Goal: Transaction & Acquisition: Download file/media

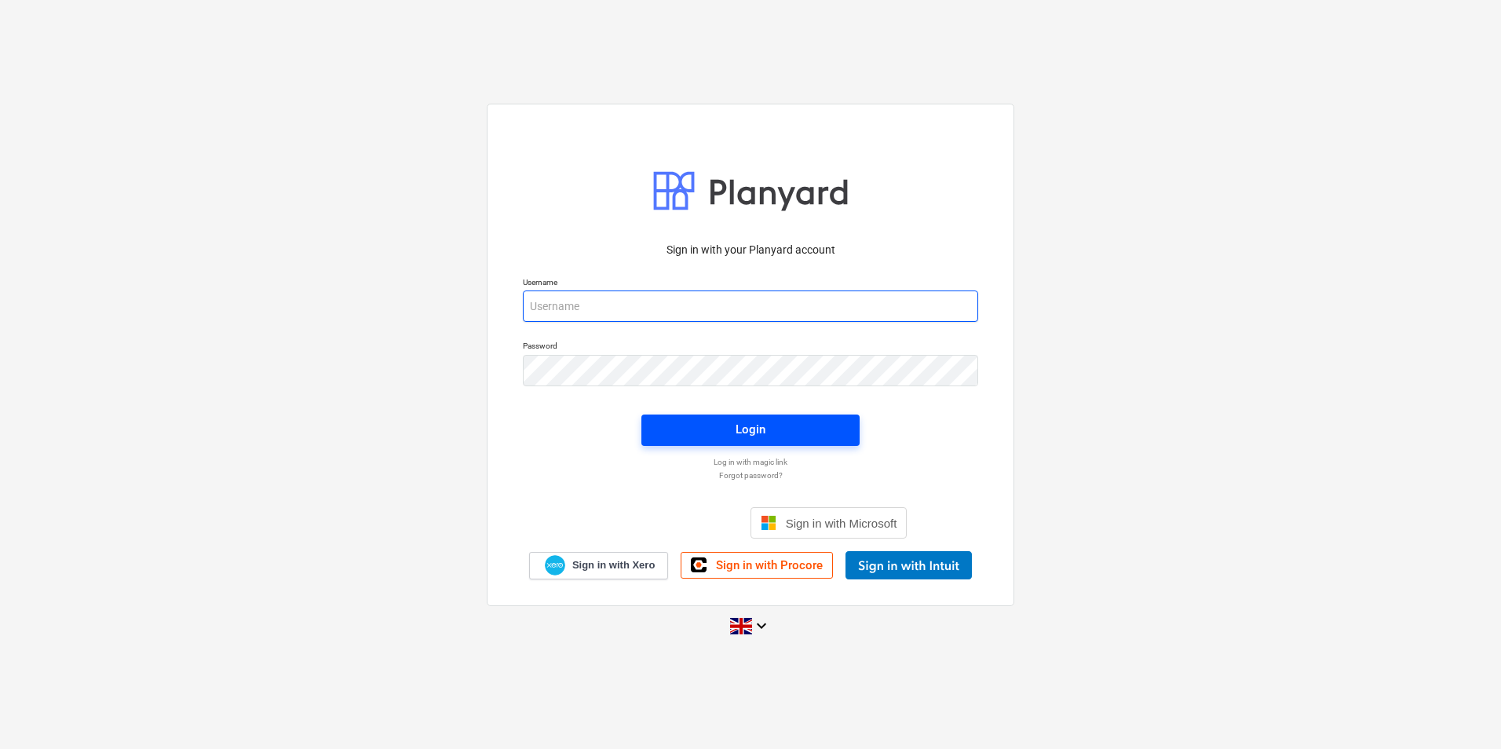
type input "[PERSON_NAME][EMAIL_ADDRESS][DOMAIN_NAME]"
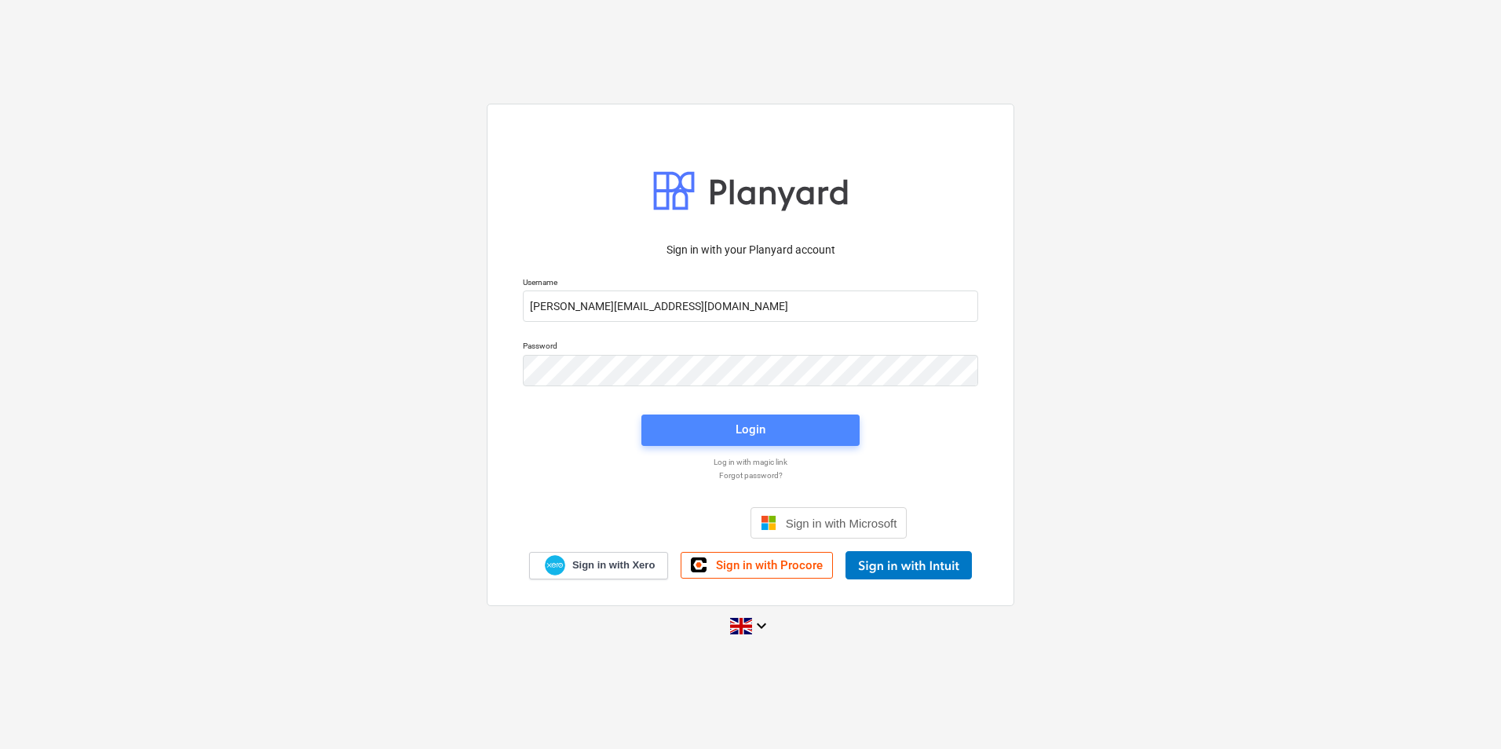
click at [739, 440] on div "Login" at bounding box center [750, 429] width 30 height 20
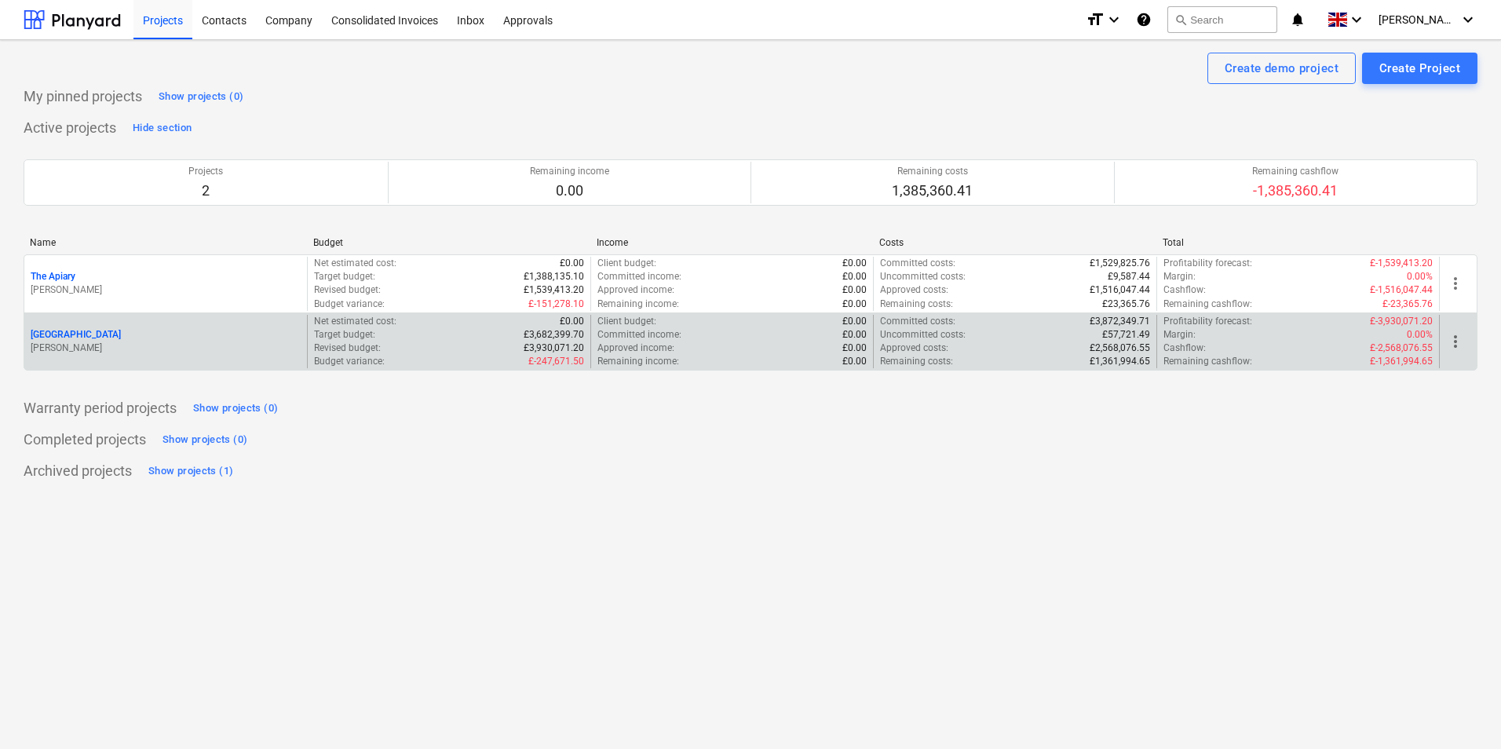
click at [134, 353] on p "[PERSON_NAME]" at bounding box center [166, 347] width 270 height 13
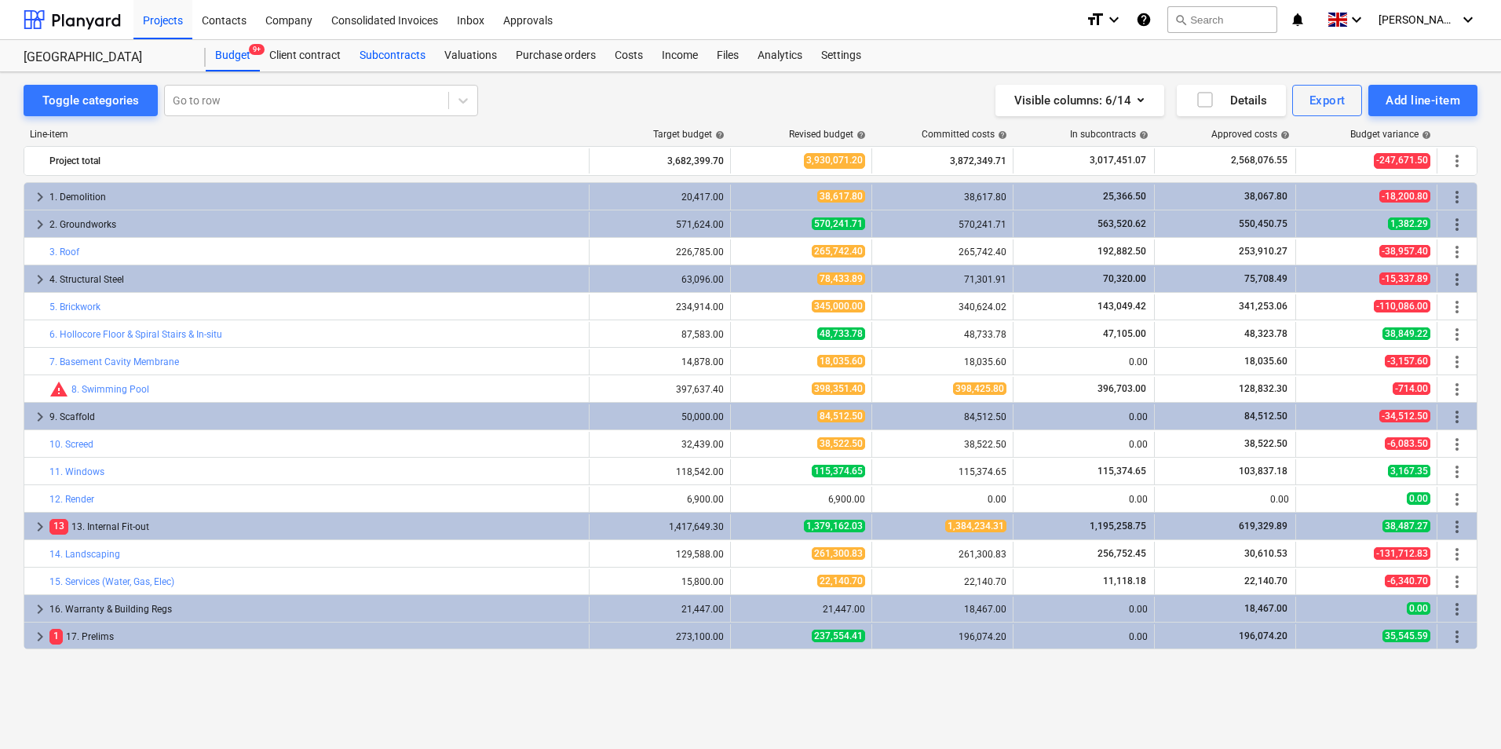
click at [418, 54] on div "Subcontracts" at bounding box center [392, 55] width 85 height 31
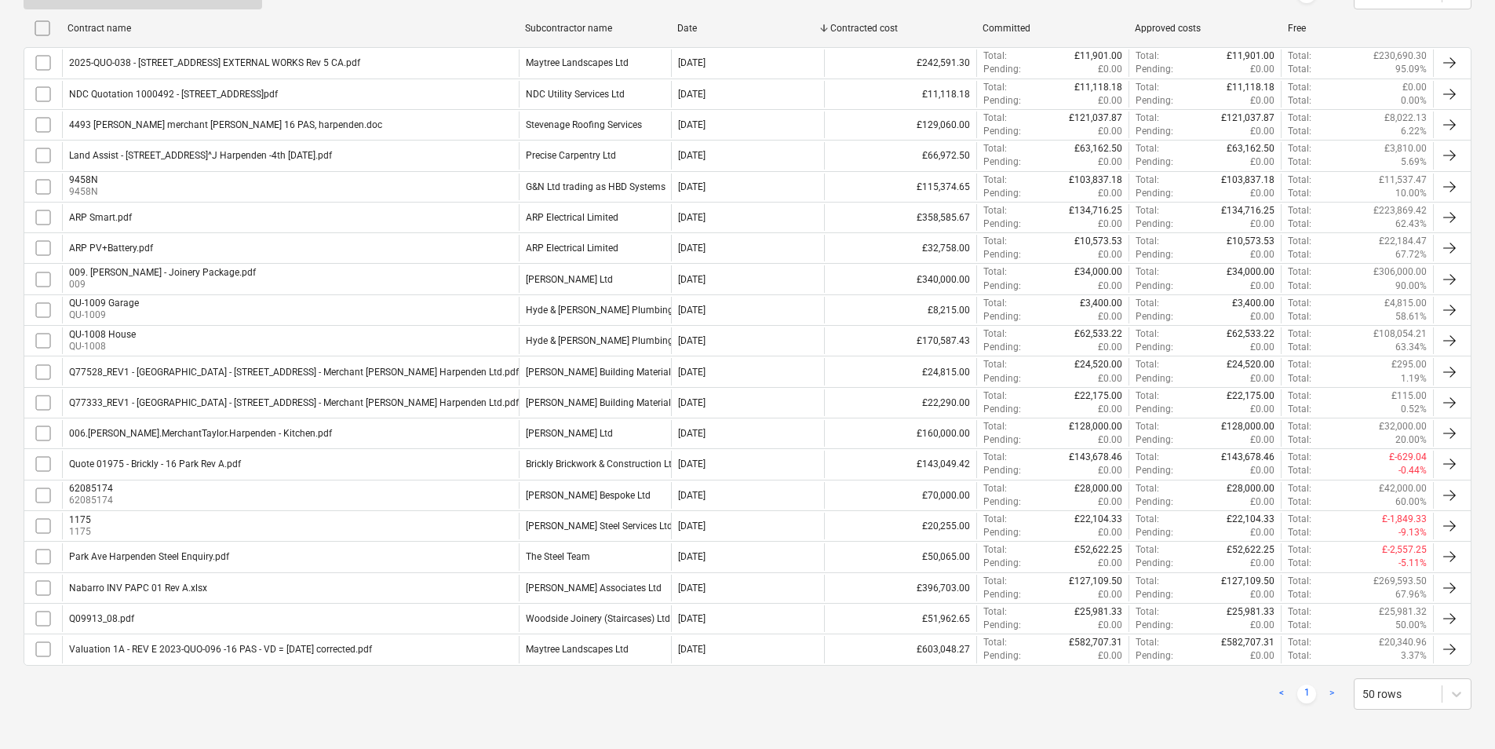
scroll to position [327, 0]
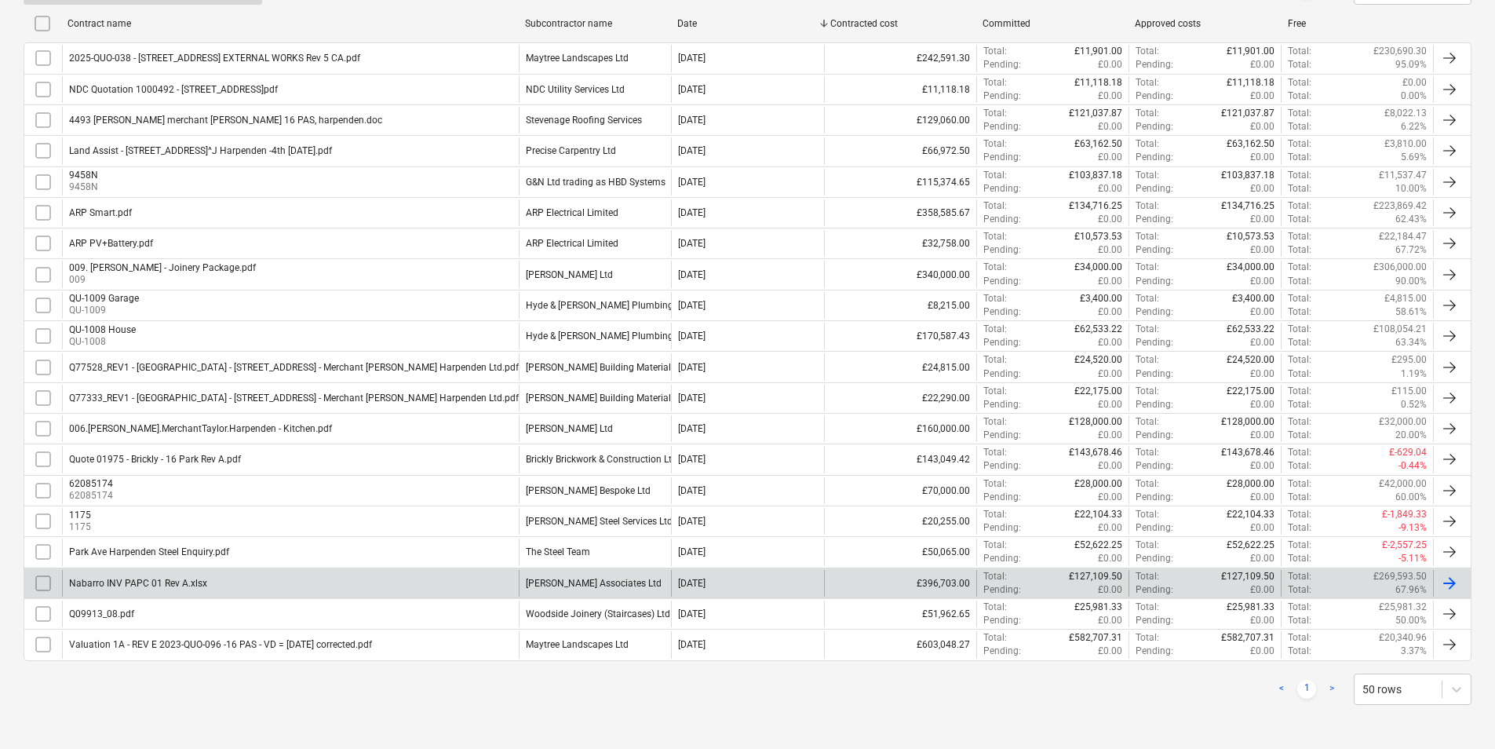
click at [627, 587] on div "[PERSON_NAME] Associates Ltd" at bounding box center [594, 583] width 136 height 11
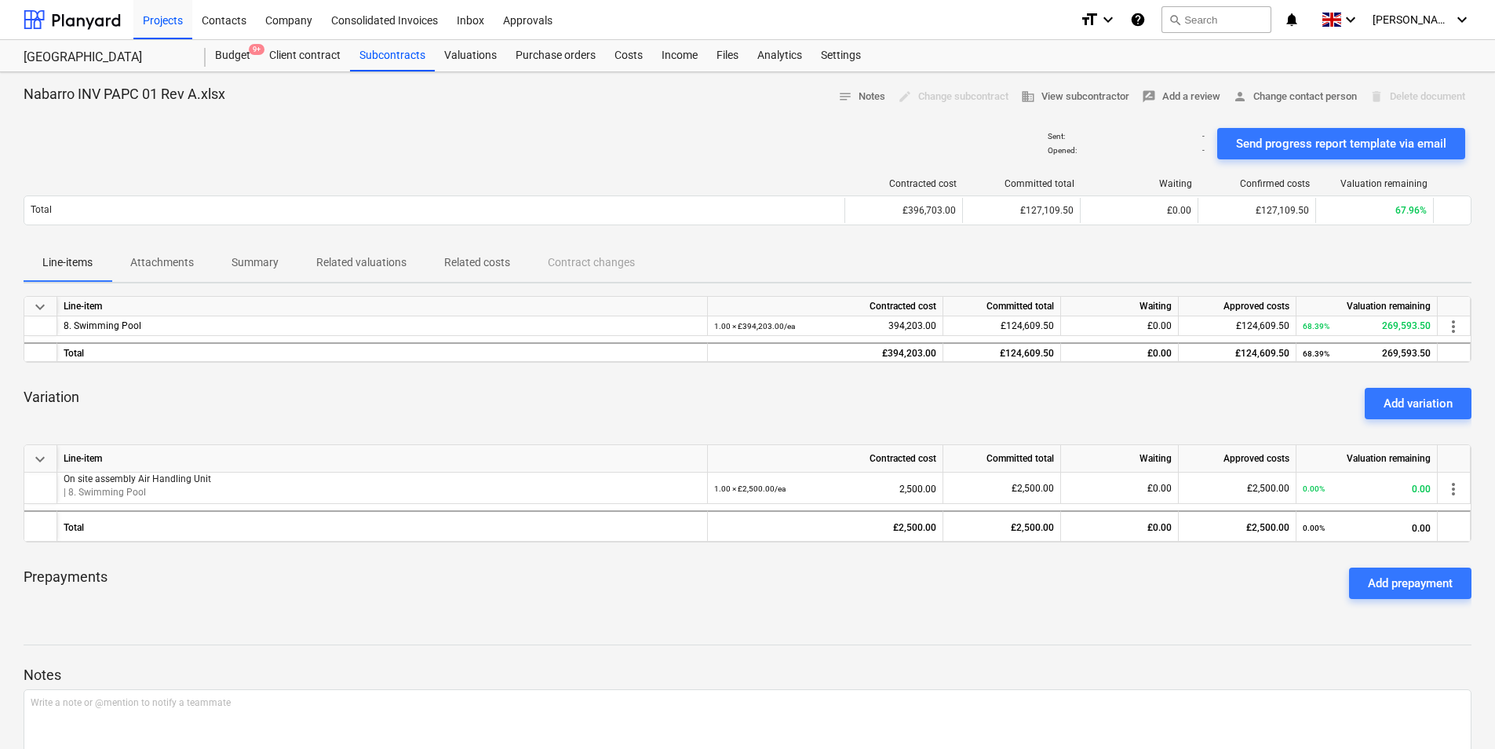
click at [170, 267] on p "Attachments" at bounding box center [162, 262] width 64 height 16
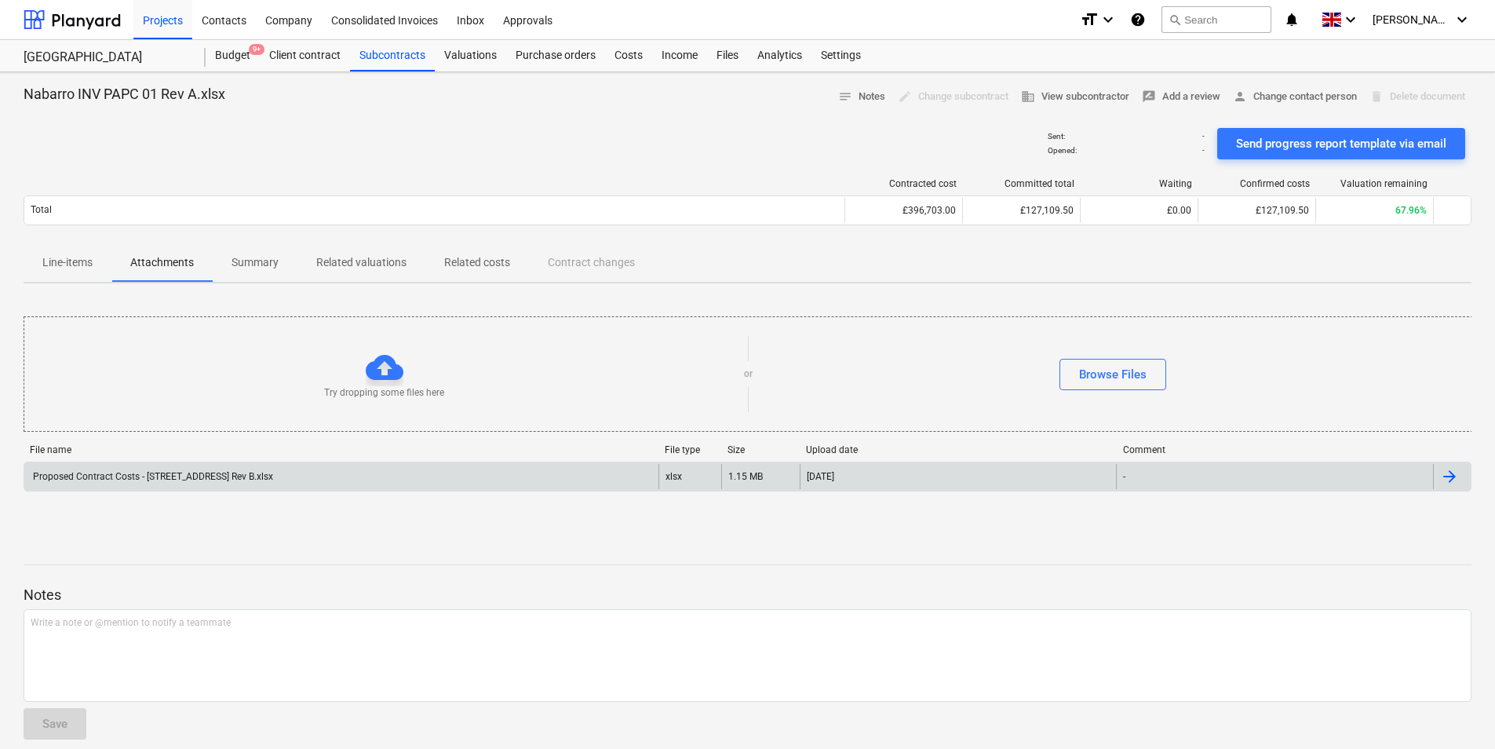
click at [273, 475] on div "Proposed Contract Costs - [STREET_ADDRESS] Rev B.xlsx" at bounding box center [152, 476] width 243 height 11
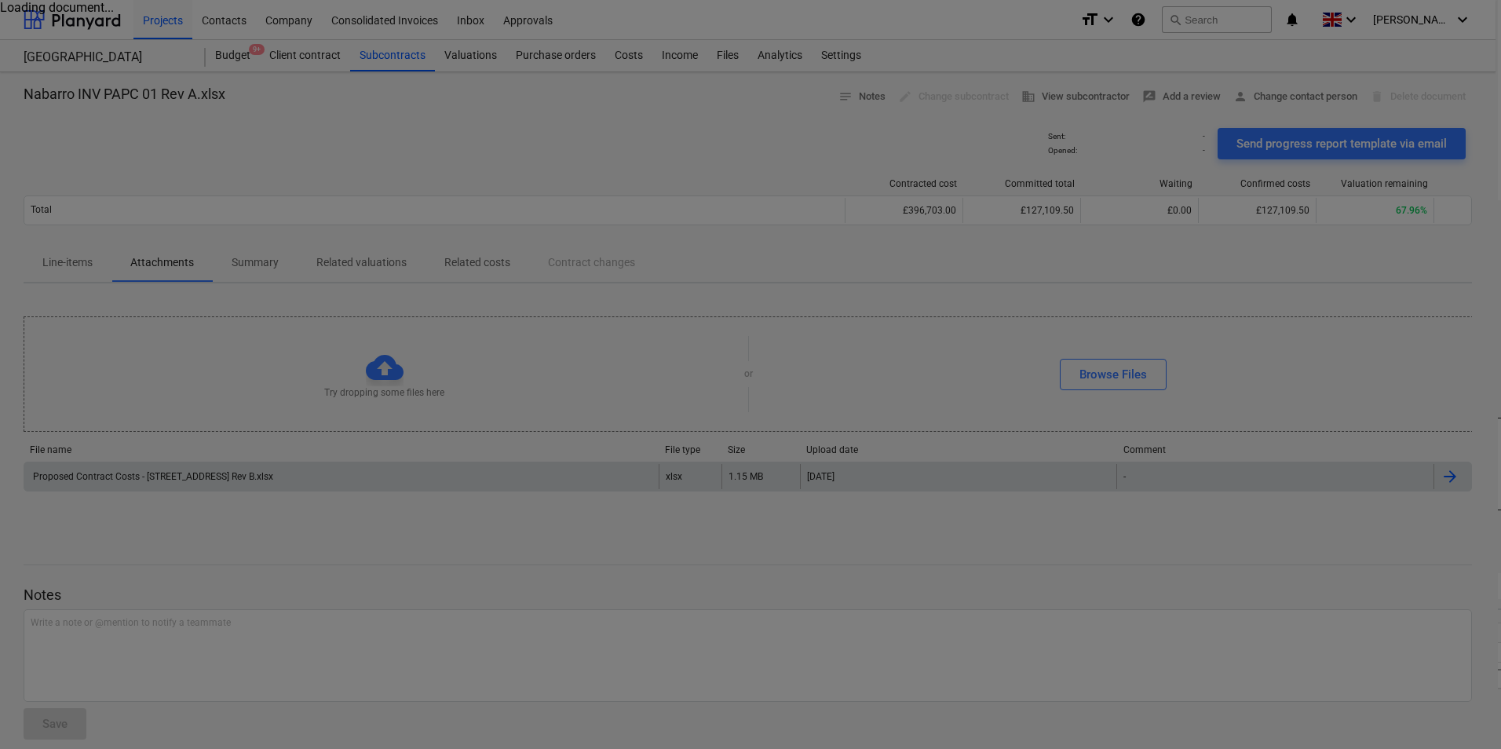
click at [339, 481] on div at bounding box center [750, 374] width 1501 height 749
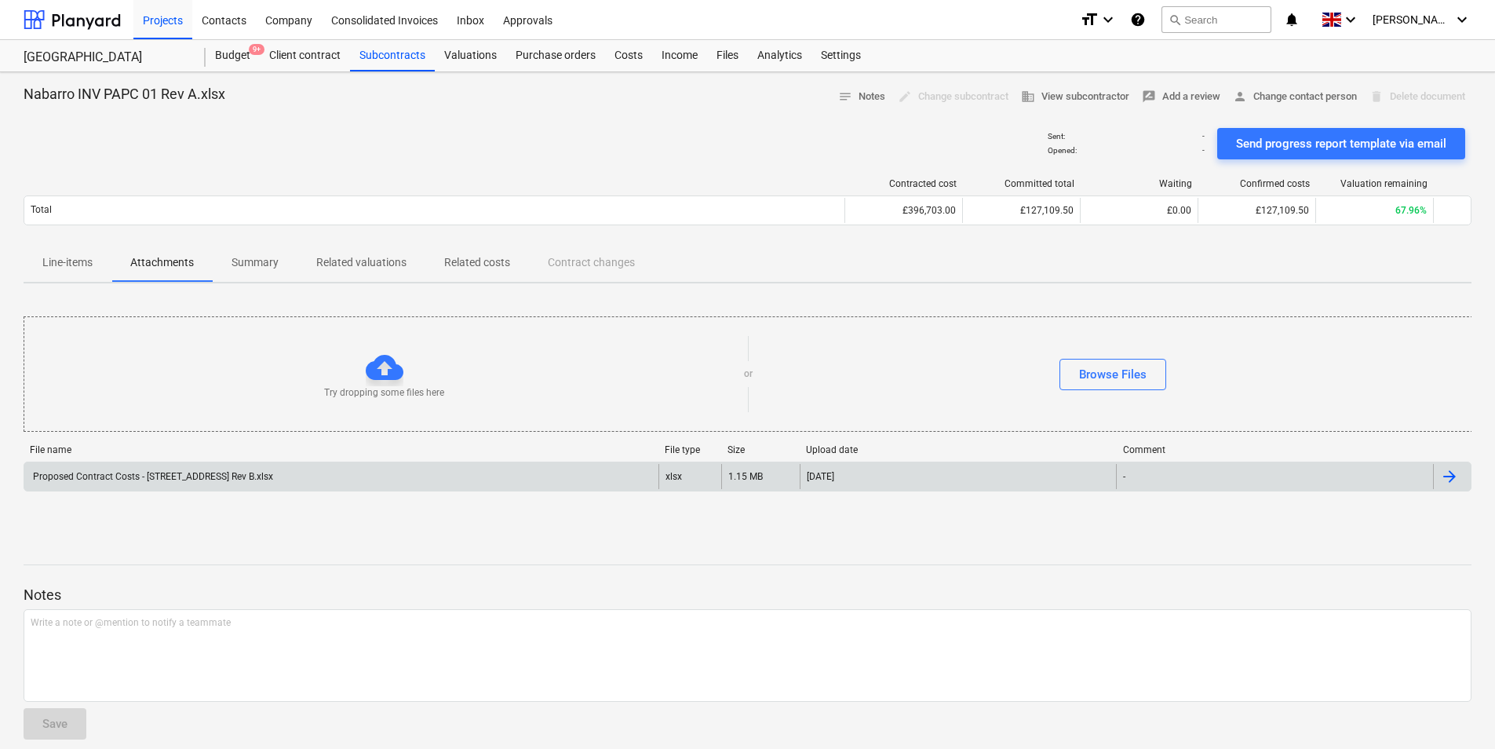
click at [273, 481] on div "Proposed Contract Costs - [STREET_ADDRESS] Rev B.xlsx" at bounding box center [152, 476] width 243 height 11
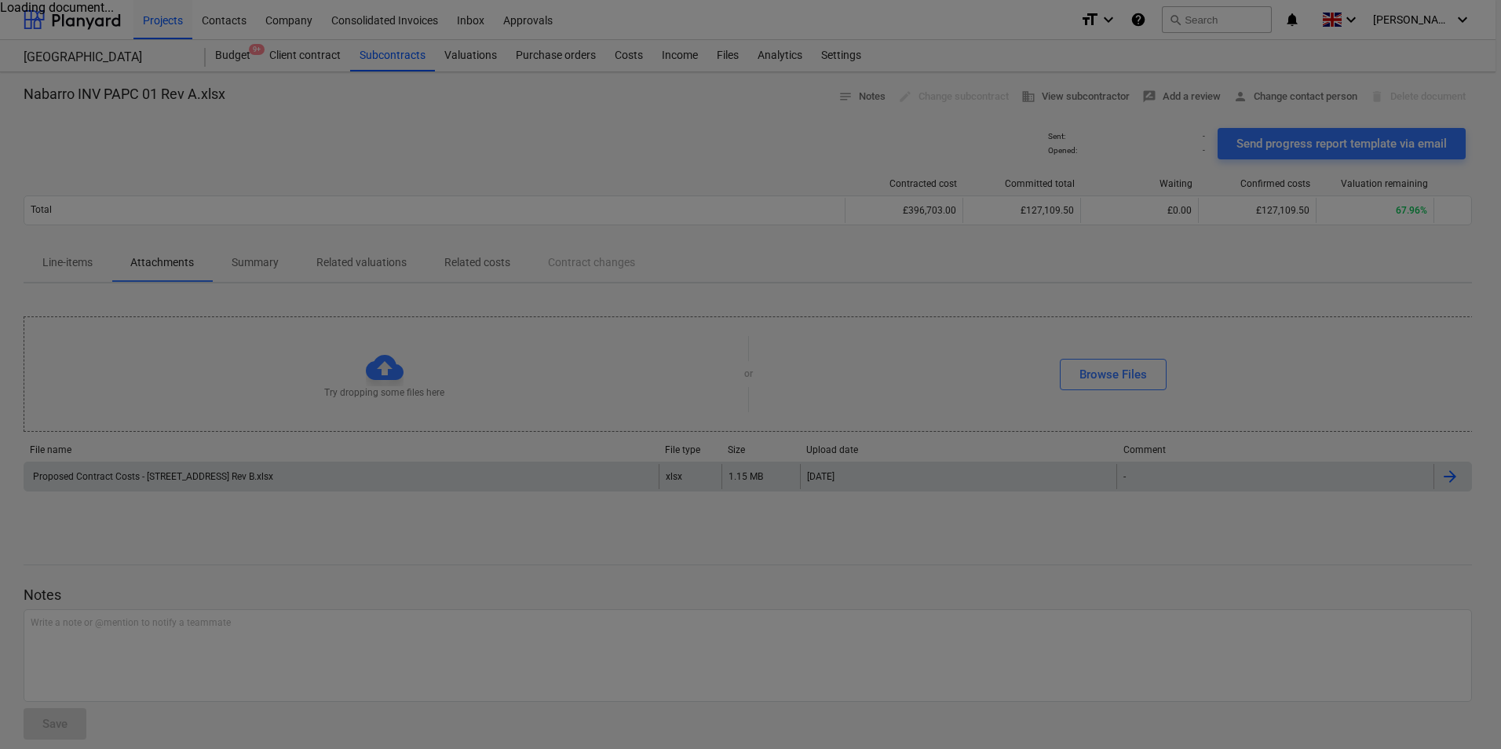
click at [812, 550] on div at bounding box center [750, 374] width 1501 height 749
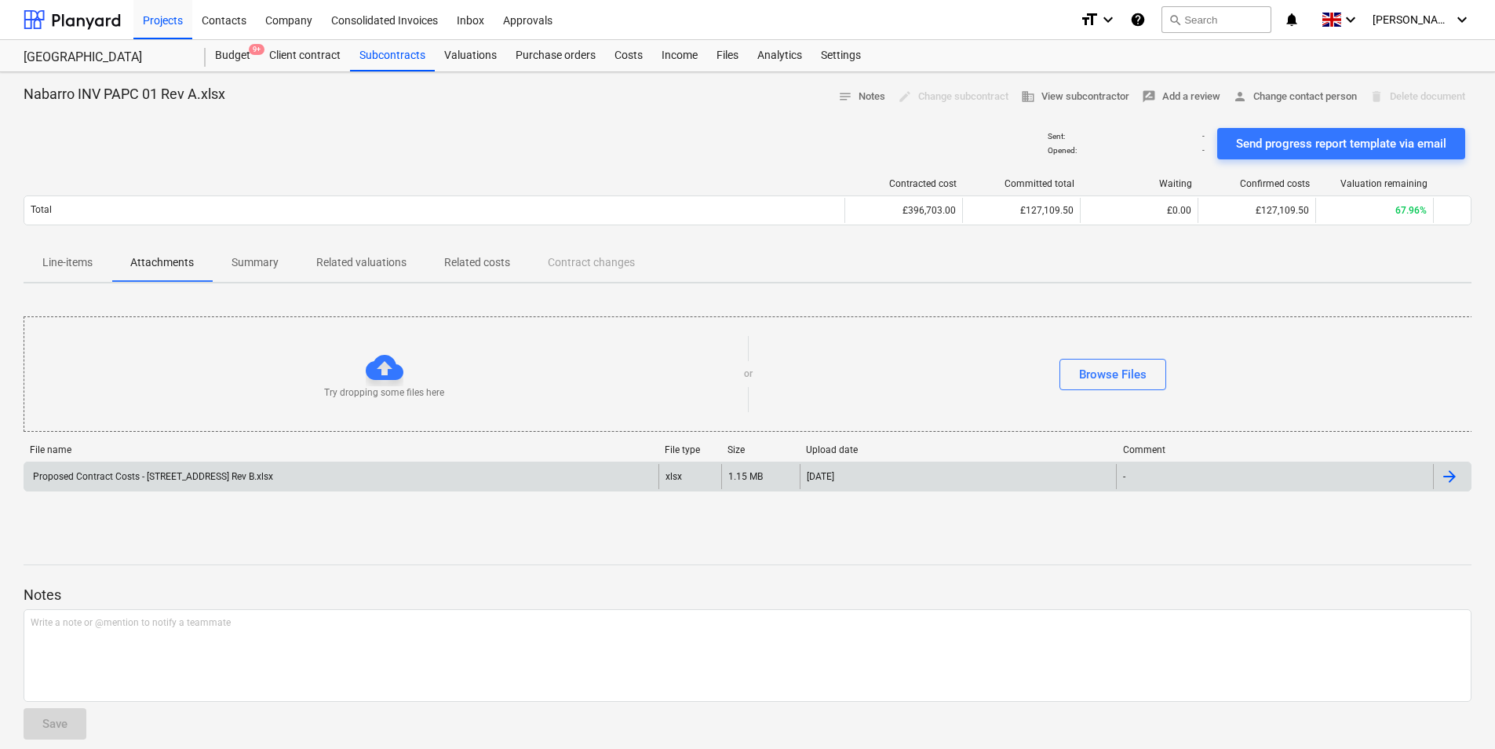
click at [1444, 473] on div at bounding box center [1449, 476] width 19 height 19
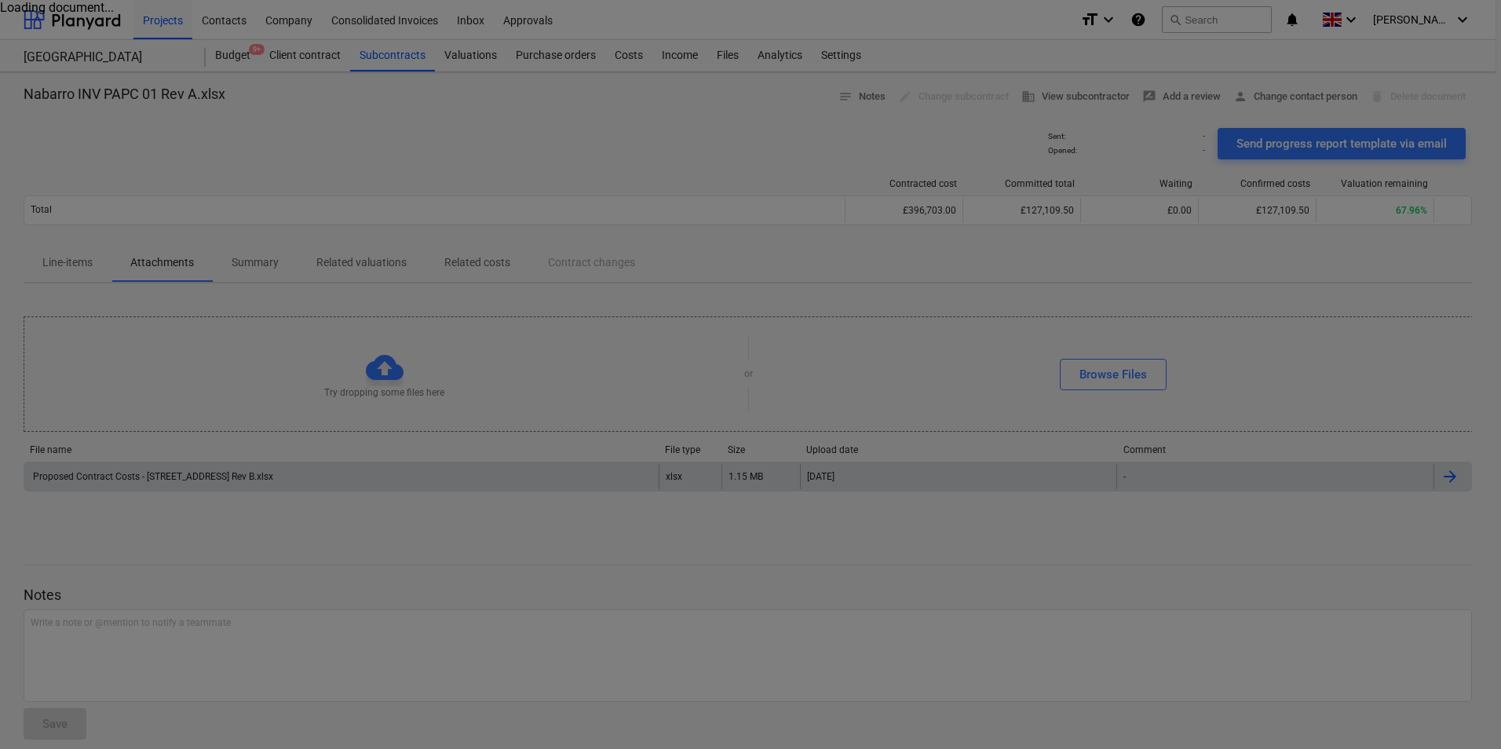
click at [287, 480] on div at bounding box center [750, 374] width 1501 height 749
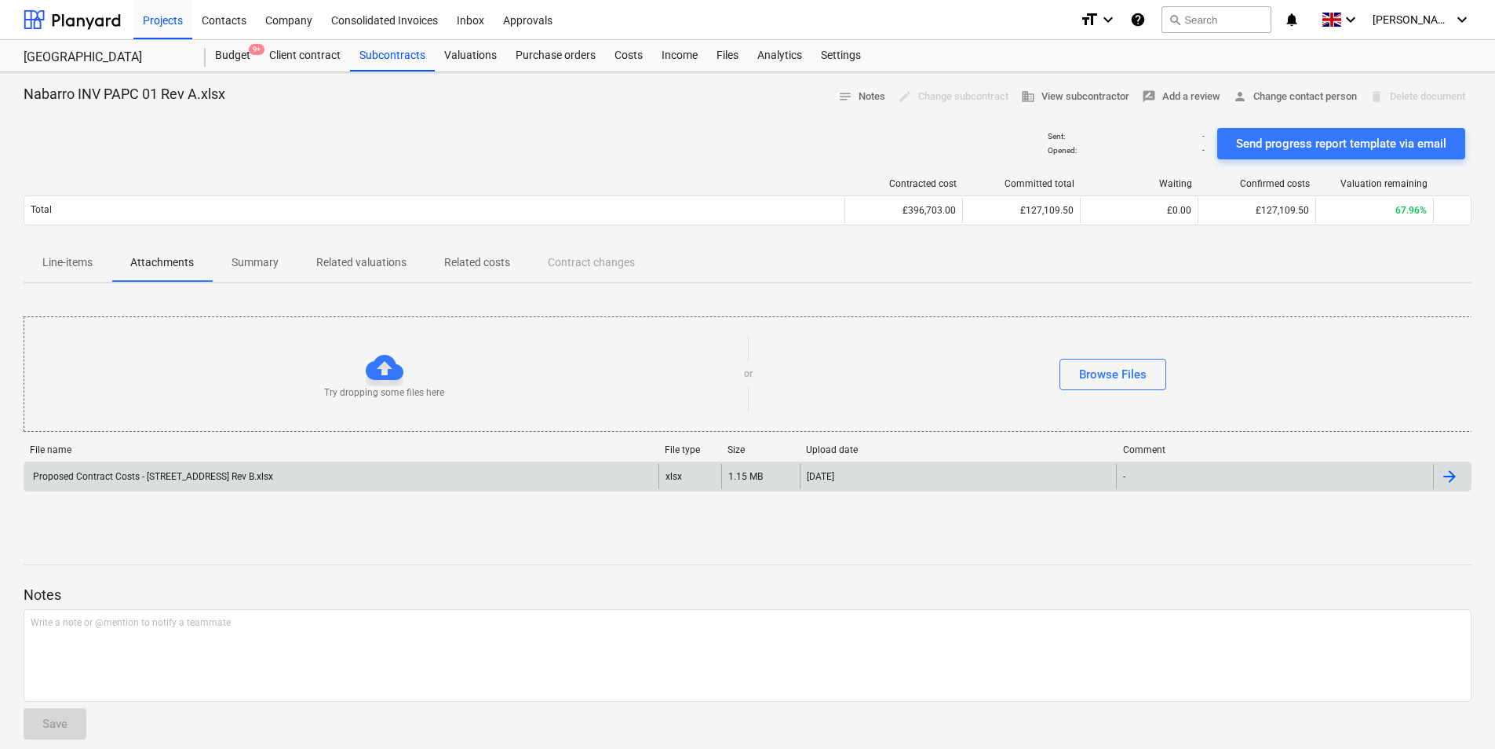
click at [273, 480] on div "Proposed Contract Costs - [STREET_ADDRESS] Rev B.xlsx" at bounding box center [152, 476] width 243 height 11
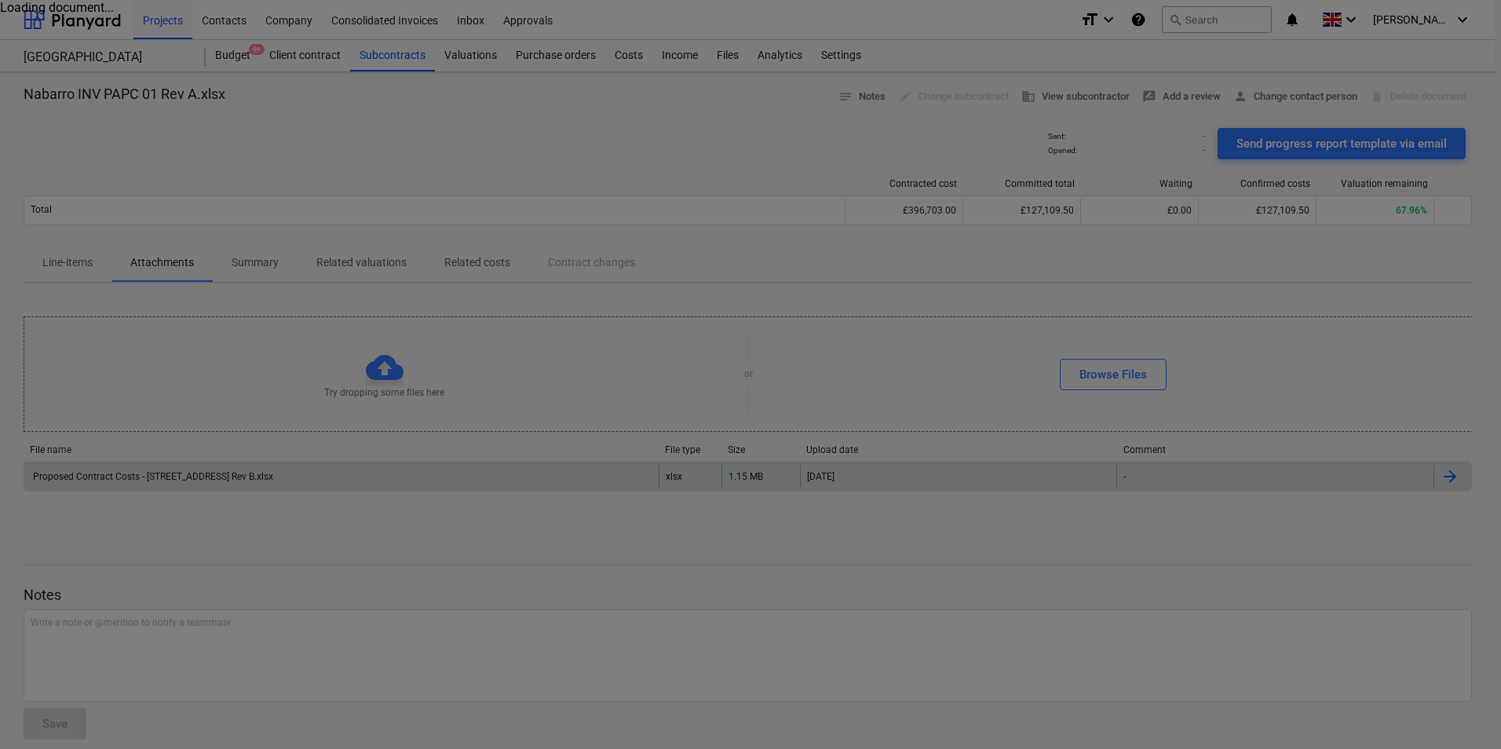
click at [1105, 568] on div at bounding box center [750, 374] width 1501 height 749
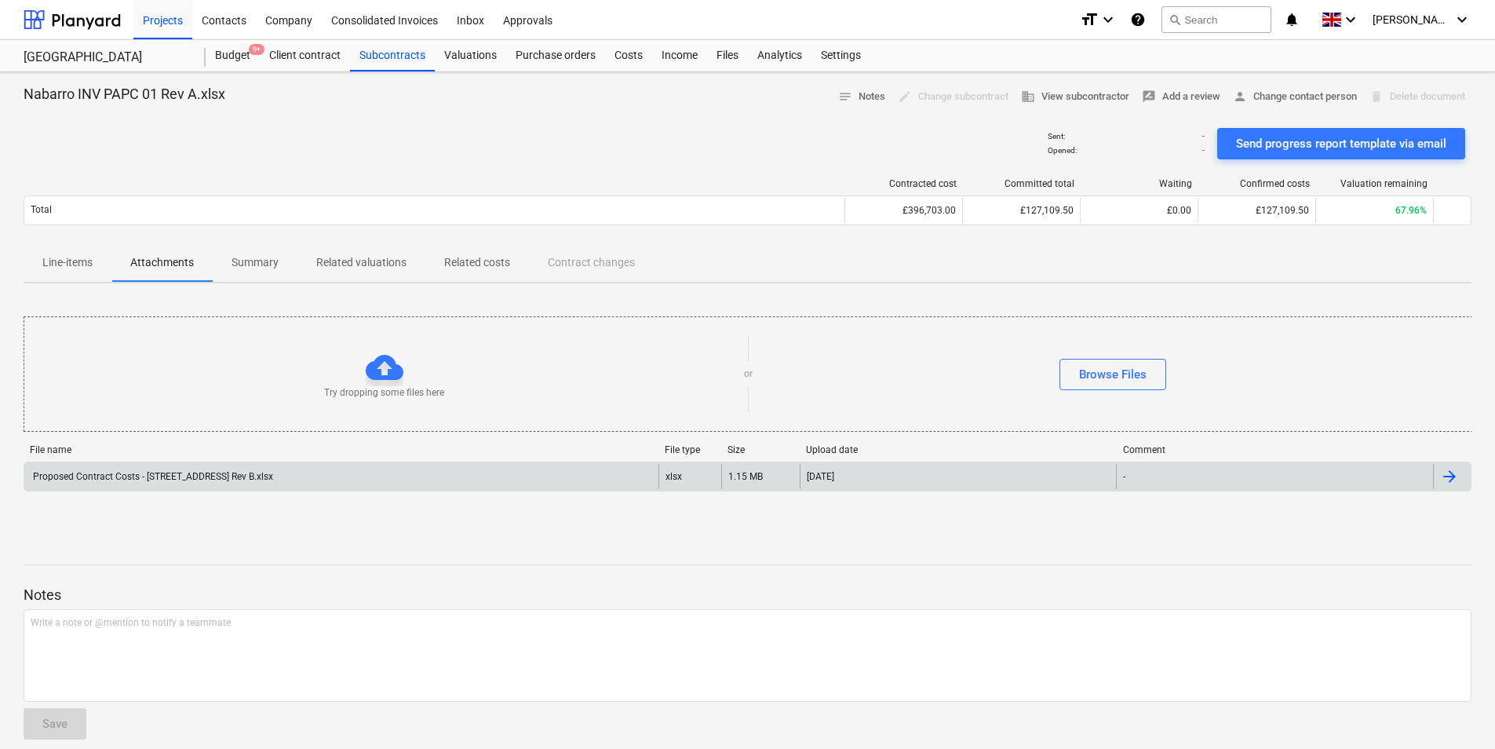
drag, startPoint x: 60, startPoint y: 475, endPoint x: 727, endPoint y: 473, distance: 667.2
click at [727, 473] on div "1.15 MB" at bounding box center [760, 476] width 78 height 25
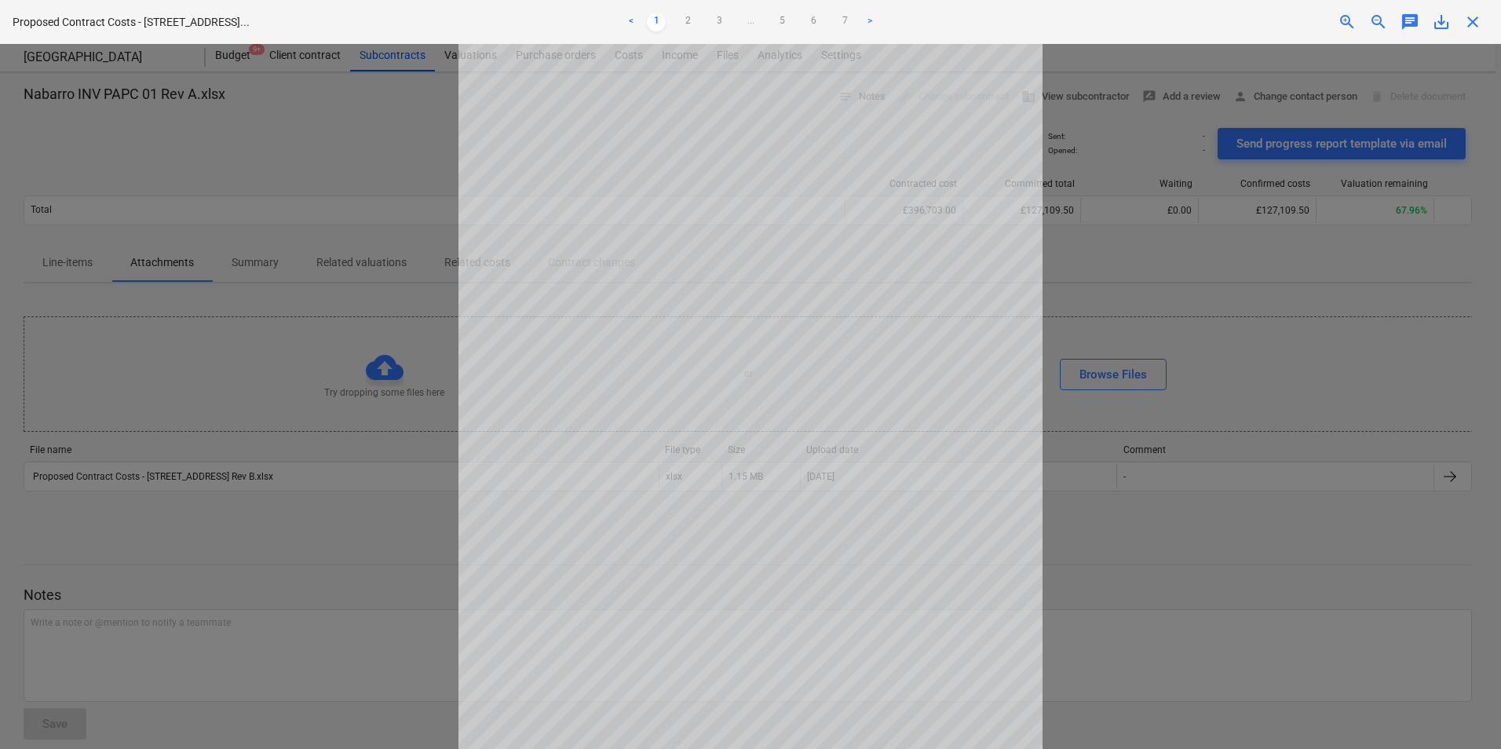
scroll to position [124, 0]
click at [842, 14] on link "7" at bounding box center [844, 22] width 19 height 19
click at [816, 23] on link "6" at bounding box center [813, 22] width 19 height 19
click at [775, 21] on link "5" at bounding box center [781, 22] width 19 height 19
